Goal: Task Accomplishment & Management: Manage account settings

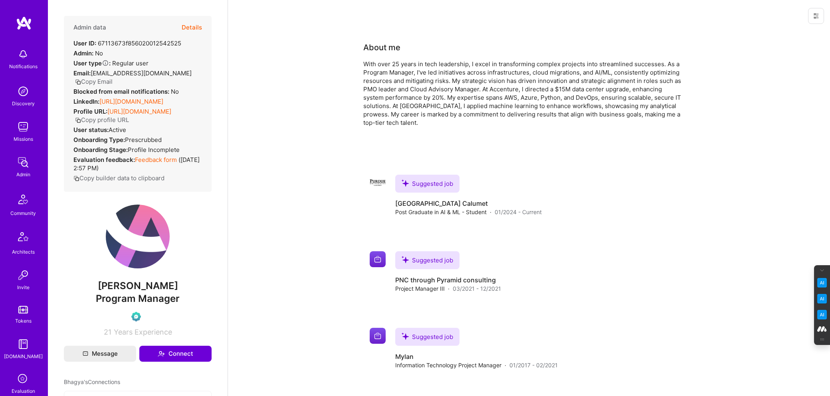
click at [190, 25] on button "Details" at bounding box center [192, 27] width 20 height 23
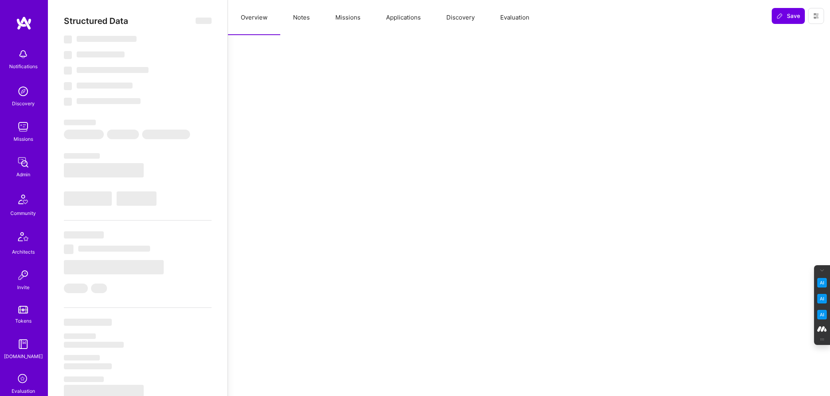
select select "Verified"
select select "US"
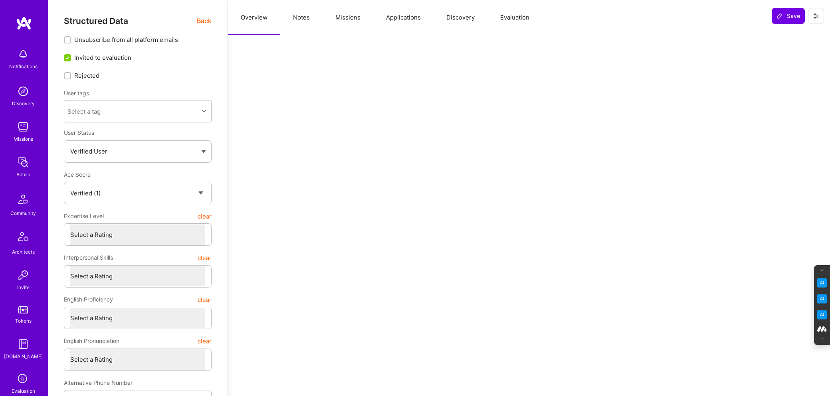
click at [510, 14] on button "Evaluation" at bounding box center [514, 17] width 55 height 35
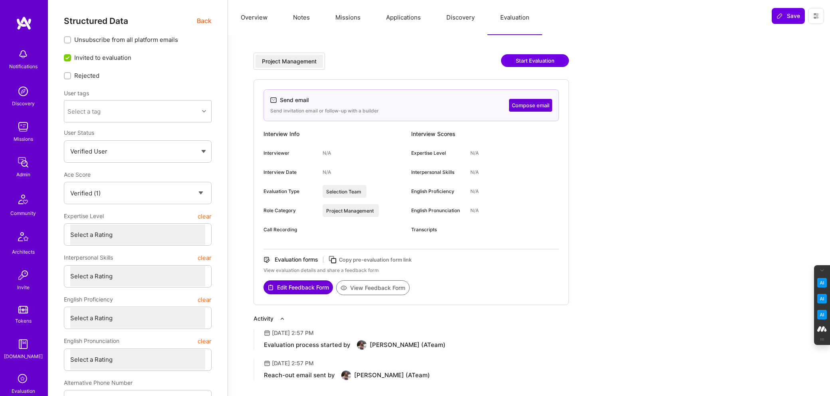
click at [460, 27] on button "Discovery" at bounding box center [460, 17] width 54 height 35
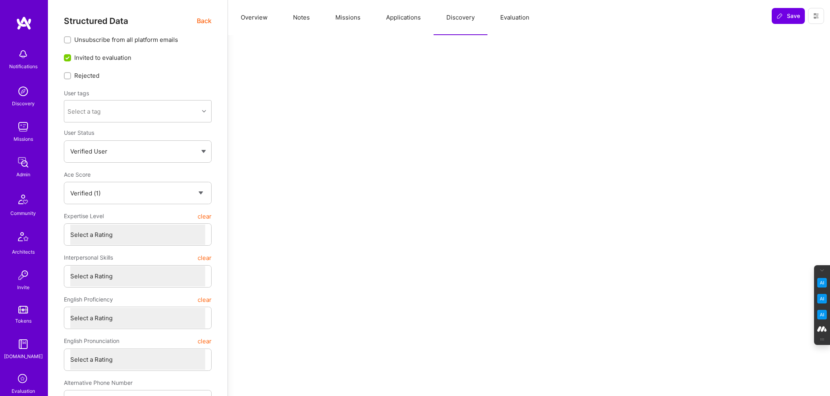
click at [408, 19] on button "Applications" at bounding box center [403, 17] width 60 height 35
click at [341, 22] on button "Missions" at bounding box center [347, 17] width 51 height 35
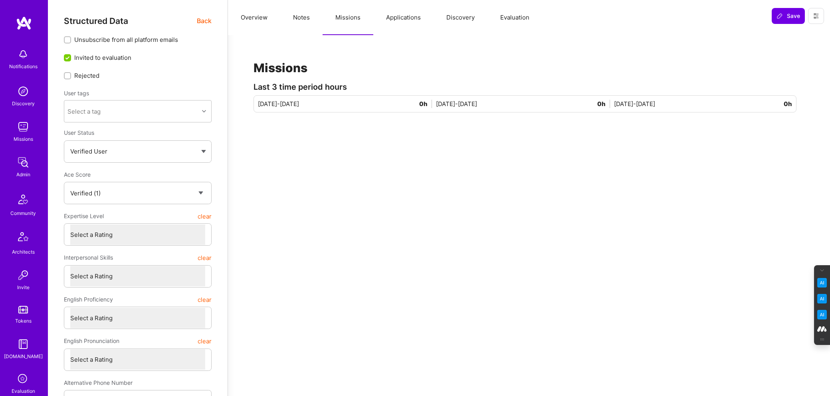
click at [297, 16] on button "Notes" at bounding box center [301, 17] width 42 height 35
type textarea "x"
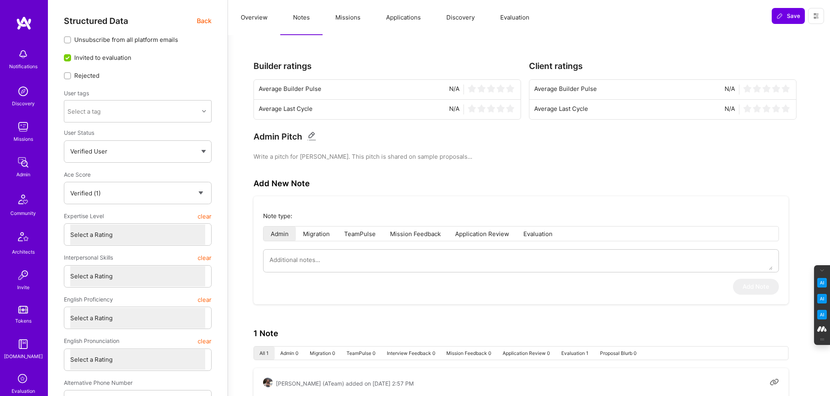
click at [253, 17] on button "Overview" at bounding box center [254, 17] width 52 height 35
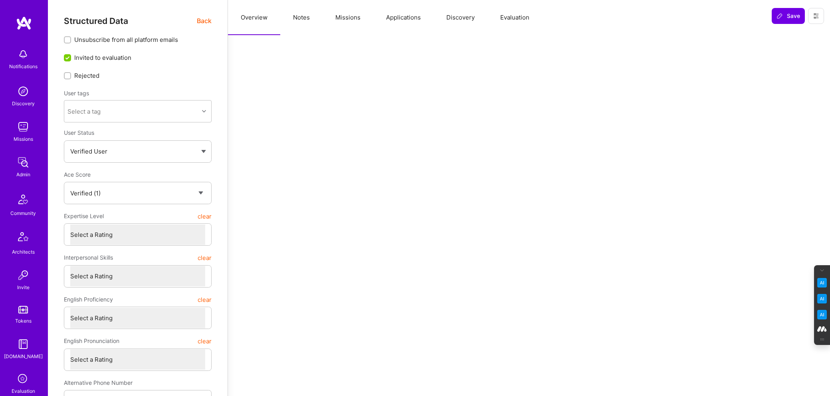
click at [200, 24] on span "Back" at bounding box center [204, 21] width 15 height 10
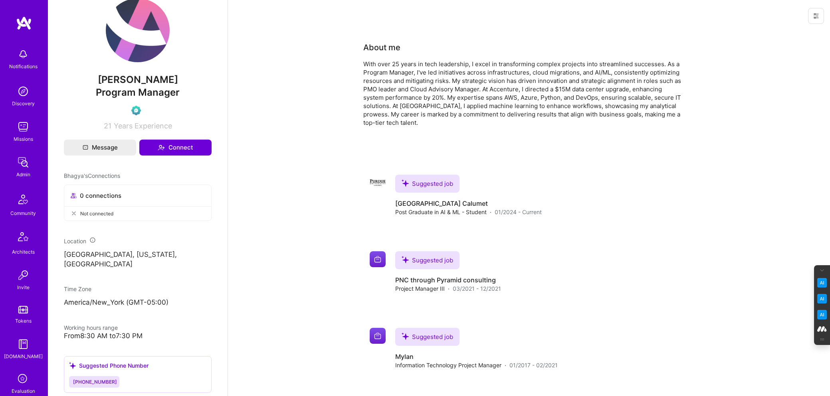
scroll to position [207, 0]
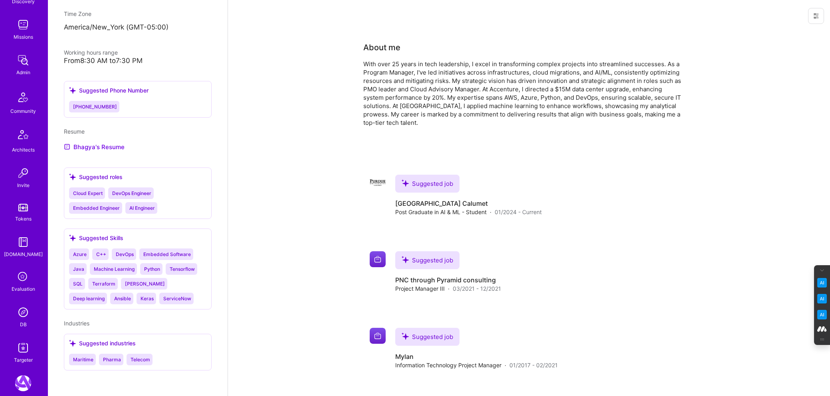
scroll to position [104, 0]
click at [23, 313] on img at bounding box center [23, 311] width 16 height 16
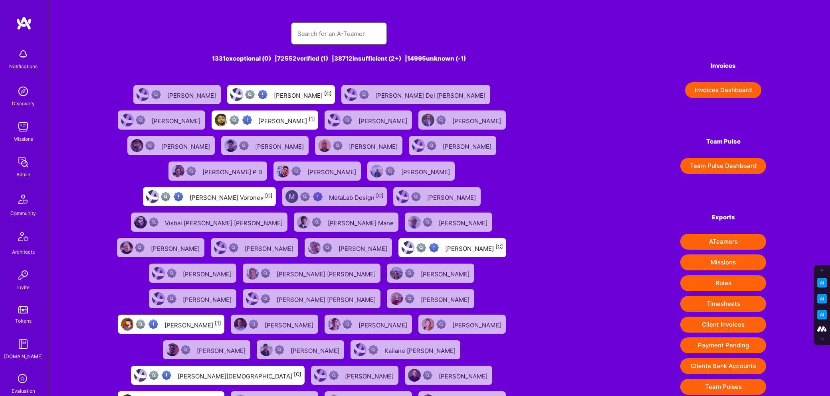
click at [318, 32] on input "text" at bounding box center [338, 34] width 83 height 20
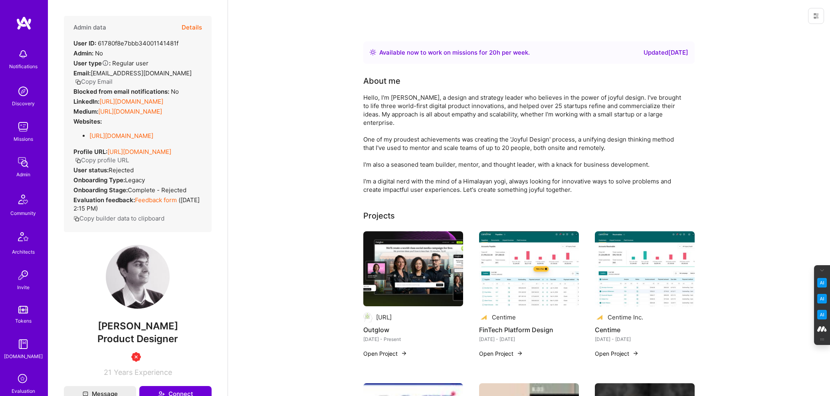
click at [193, 26] on button "Details" at bounding box center [192, 27] width 20 height 23
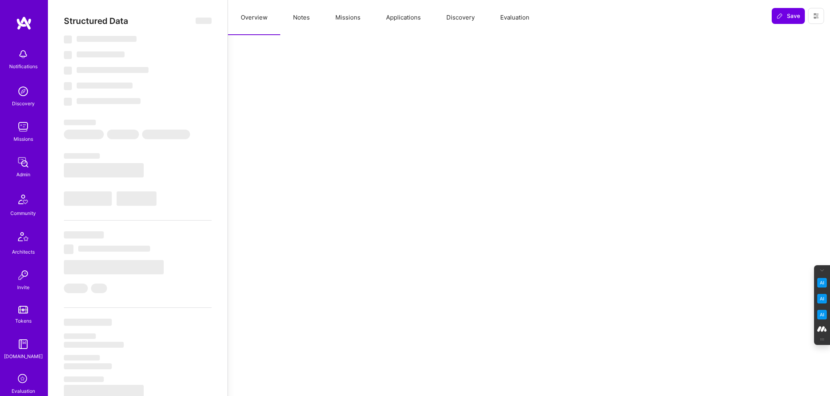
click at [300, 21] on button "Notes" at bounding box center [301, 17] width 42 height 35
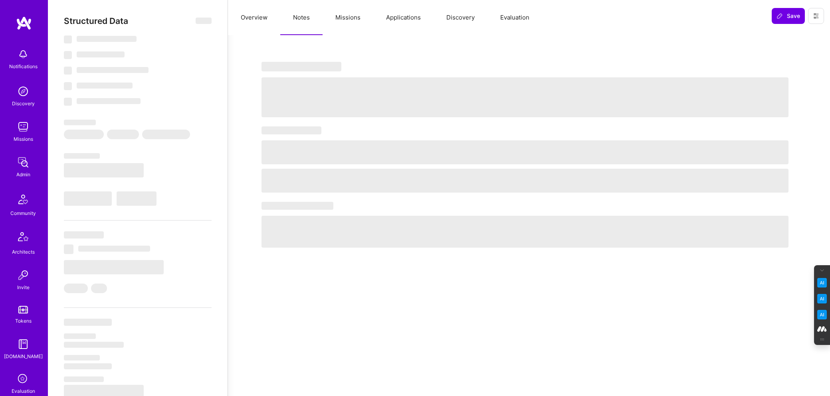
select select "Right Now"
select select "1"
select select "3"
select select "7"
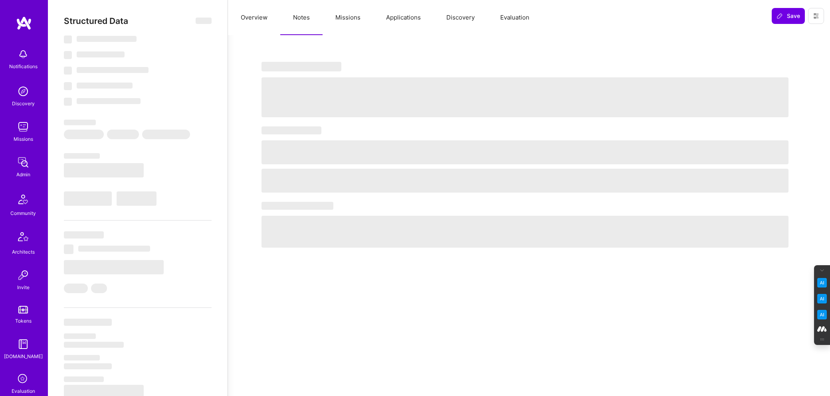
select select "US"
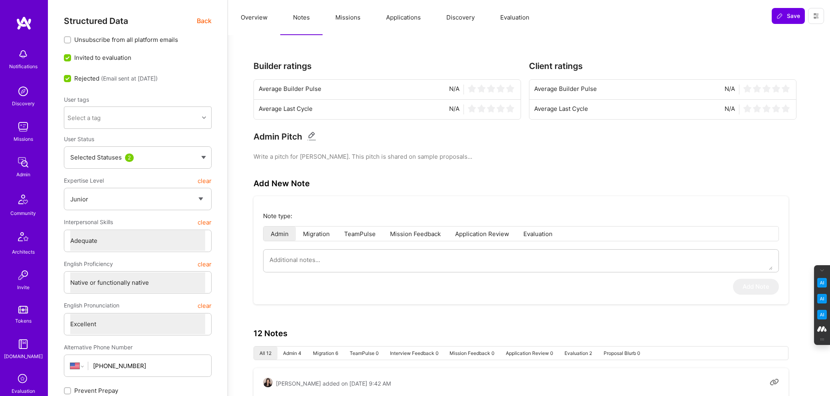
click at [351, 24] on button "Missions" at bounding box center [347, 17] width 51 height 35
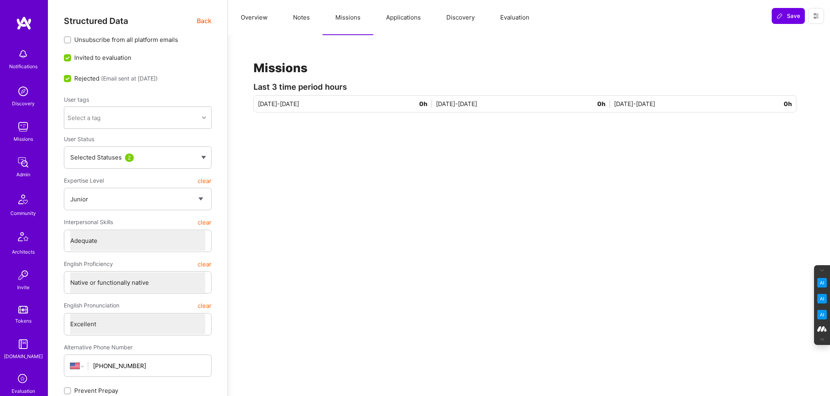
click at [405, 20] on button "Applications" at bounding box center [403, 17] width 60 height 35
